Goal: Communication & Community: Answer question/provide support

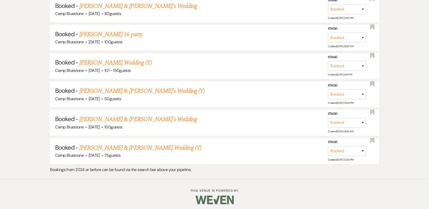
scroll to position [1374, 0]
click at [161, 144] on link "[PERSON_NAME] & [PERSON_NAME] Wedding (Y)" at bounding box center [140, 148] width 122 height 9
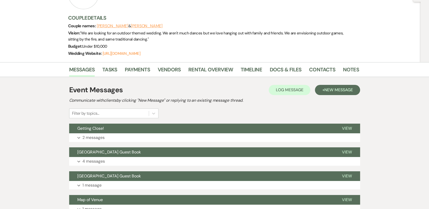
scroll to position [85, 0]
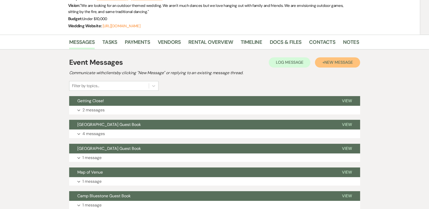
click at [330, 60] on span "New Message" at bounding box center [339, 62] width 28 height 5
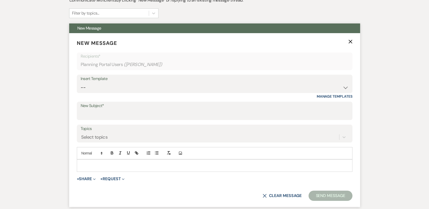
scroll to position [170, 0]
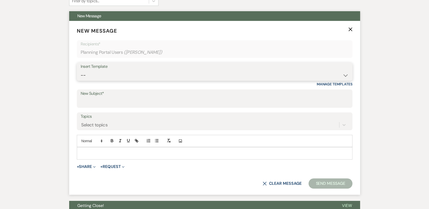
click at [295, 70] on select "-- Weven Planning Portal Introduction (Booked Events) Tour Request Response Con…" at bounding box center [215, 75] width 268 height 10
select select "532"
click at [81, 70] on select "-- Weven Planning Portal Introduction (Booked Events) Tour Request Response Con…" at bounding box center [215, 75] width 268 height 10
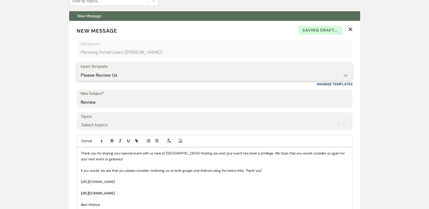
type input "Review"
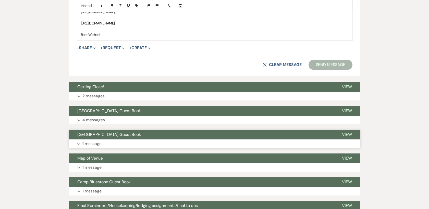
scroll to position [284, 0]
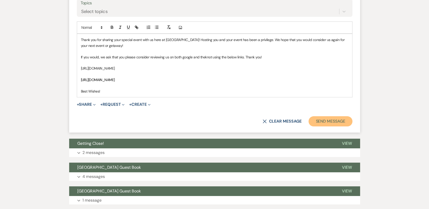
click at [336, 122] on button "Send Message" at bounding box center [331, 121] width 44 height 10
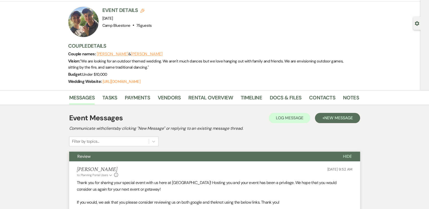
scroll to position [0, 0]
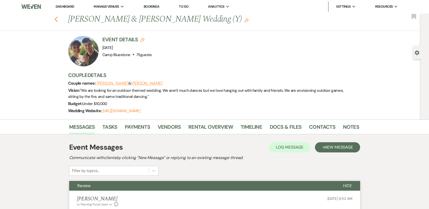
click at [57, 19] on use "button" at bounding box center [55, 20] width 3 height 6
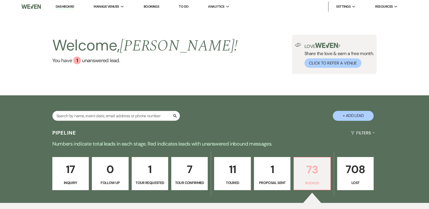
click at [308, 175] on p "73" at bounding box center [312, 169] width 30 height 17
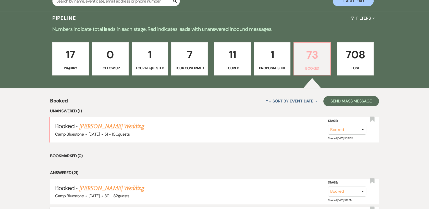
scroll to position [170, 0]
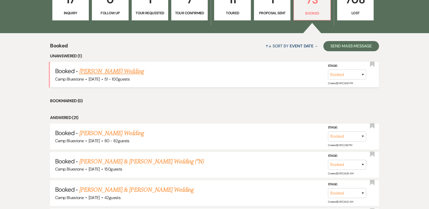
click at [98, 71] on link "[PERSON_NAME] Wedding" at bounding box center [111, 71] width 65 height 9
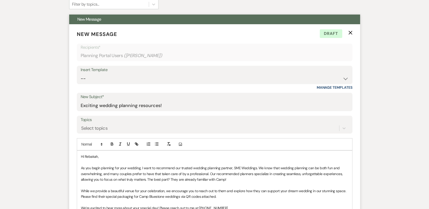
scroll to position [113, 0]
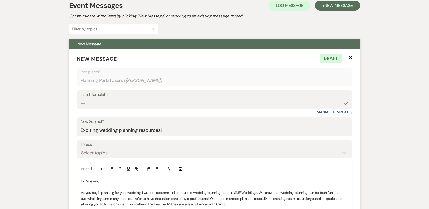
click at [349, 56] on use "button" at bounding box center [351, 58] width 4 height 4
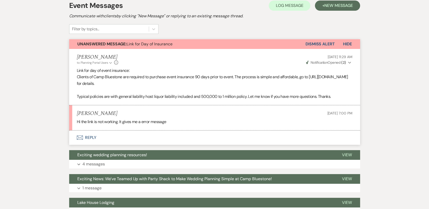
drag, startPoint x: 77, startPoint y: 83, endPoint x: 153, endPoint y: 82, distance: 76.4
click at [153, 82] on p "Clients of Camp Bluestone are required to purchase event insurance 90 days prio…" at bounding box center [215, 80] width 276 height 13
copy p "[URL][DOMAIN_NAME]"
click at [90, 135] on button "Envelope Reply" at bounding box center [214, 138] width 291 height 14
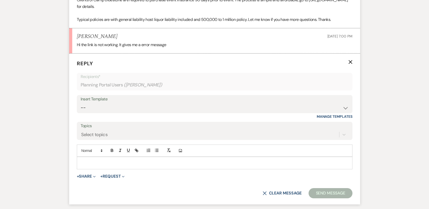
scroll to position [215, 0]
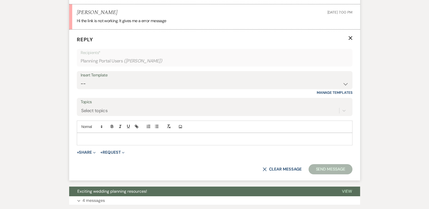
click at [100, 138] on p at bounding box center [215, 139] width 268 height 6
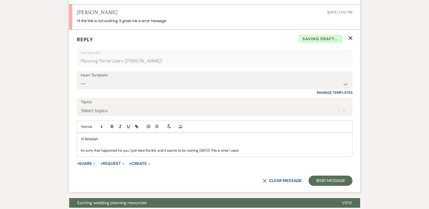
click at [253, 150] on p "I'm sorry that happened for you. I just tried the link, and it seems to be work…" at bounding box center [215, 151] width 268 height 6
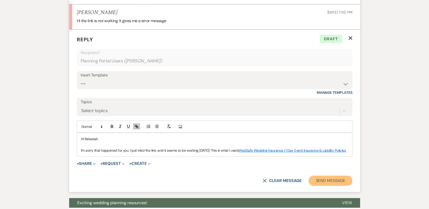
click at [330, 179] on button "Send Message" at bounding box center [331, 181] width 44 height 10
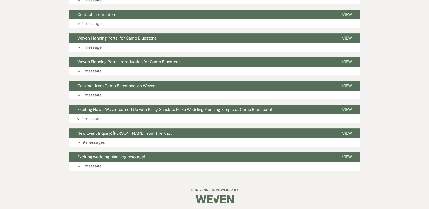
scroll to position [219, 0]
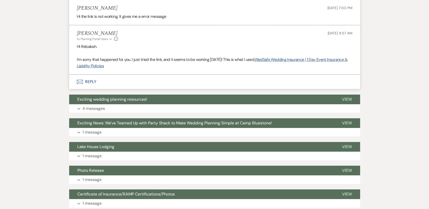
drag, startPoint x: 175, startPoint y: 70, endPoint x: 194, endPoint y: 57, distance: 23.2
click at [180, 69] on div "Event Messages Log Log Message + New Message Communicate with clients by clicki…" at bounding box center [214, 170] width 291 height 557
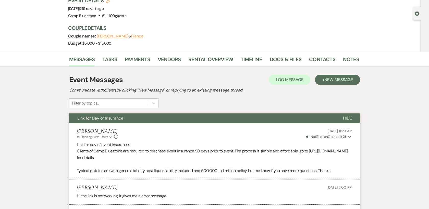
scroll to position [0, 0]
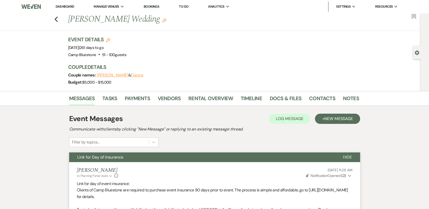
click at [61, 6] on link "Dashboard" at bounding box center [65, 6] width 18 height 4
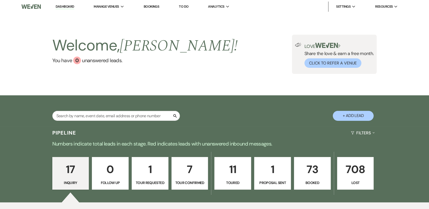
click at [315, 169] on p "73" at bounding box center [313, 169] width 30 height 17
